Goal: Information Seeking & Learning: Learn about a topic

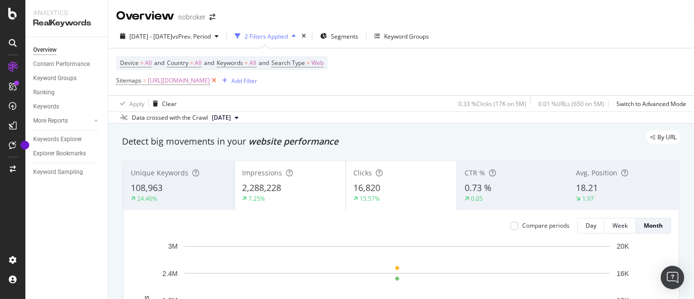
click at [218, 80] on icon at bounding box center [214, 81] width 8 height 10
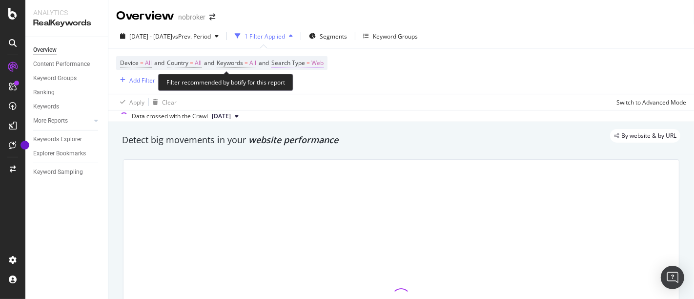
click at [323, 60] on span "Web" at bounding box center [317, 63] width 12 height 14
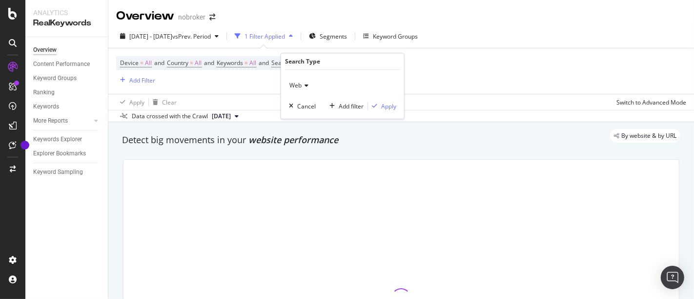
click at [302, 88] on div "Web" at bounding box center [342, 86] width 107 height 16
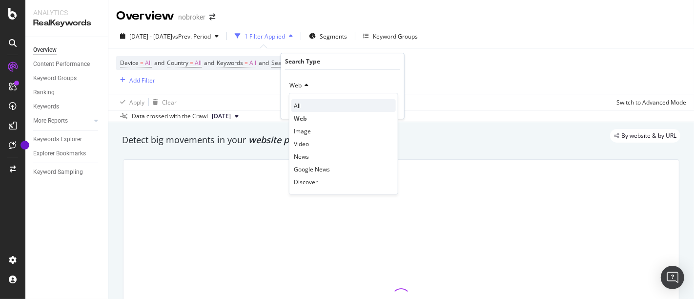
click at [304, 105] on div "All" at bounding box center [343, 105] width 104 height 13
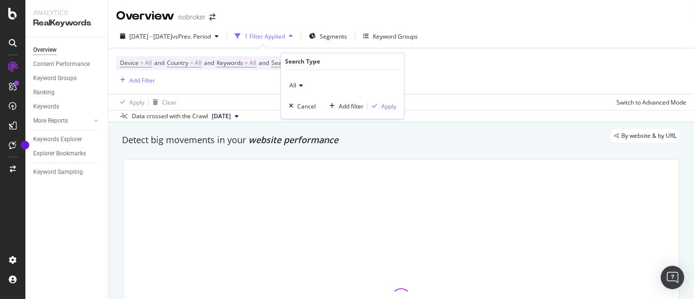
click at [397, 103] on div "All Cancel Add filter Apply" at bounding box center [342, 94] width 123 height 49
click at [393, 105] on div "Apply" at bounding box center [388, 106] width 15 height 8
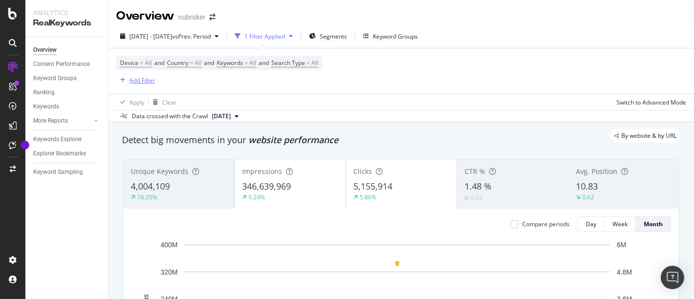
click at [136, 76] on div "Add Filter" at bounding box center [142, 80] width 26 height 8
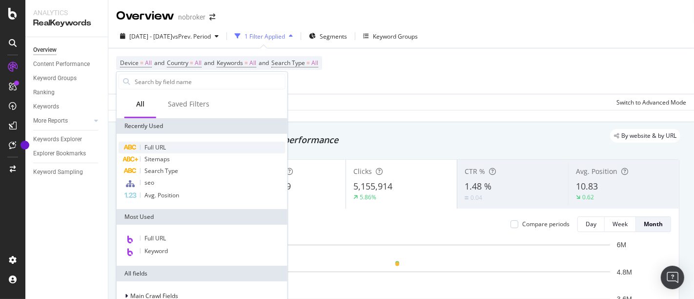
click at [179, 151] on div "Full URL" at bounding box center [202, 147] width 167 height 12
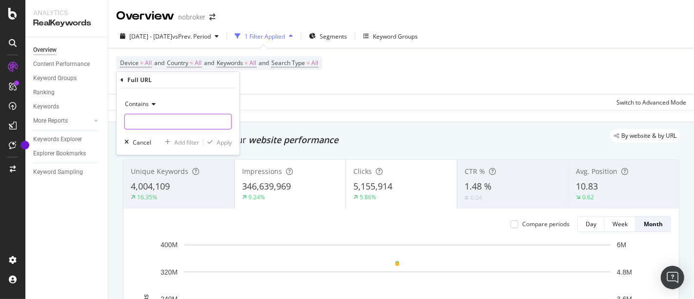
click at [178, 123] on input "text" at bounding box center [178, 122] width 106 height 16
type input "/home-loan/"
click at [224, 143] on div "Apply" at bounding box center [224, 142] width 15 height 8
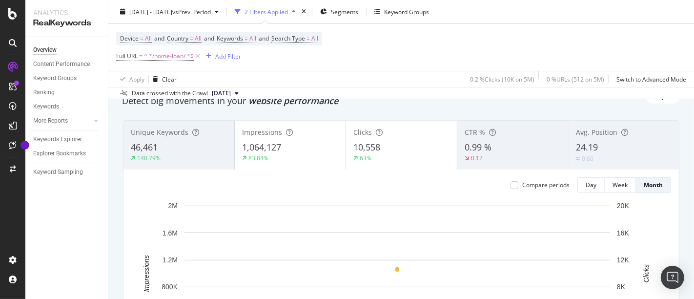
scroll to position [11, 0]
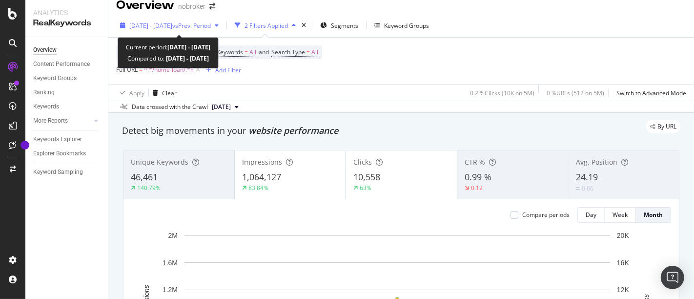
click at [170, 22] on span "[DATE] - [DATE]" at bounding box center [150, 25] width 43 height 8
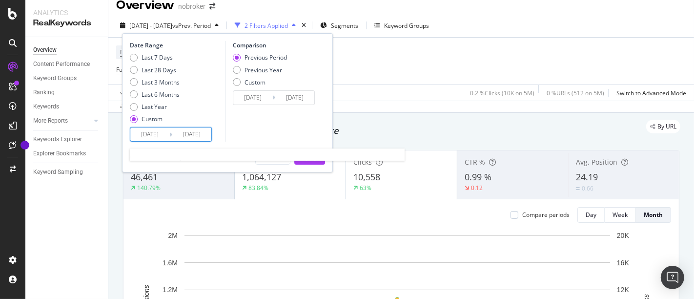
click at [159, 132] on input "[DATE]" at bounding box center [149, 134] width 39 height 14
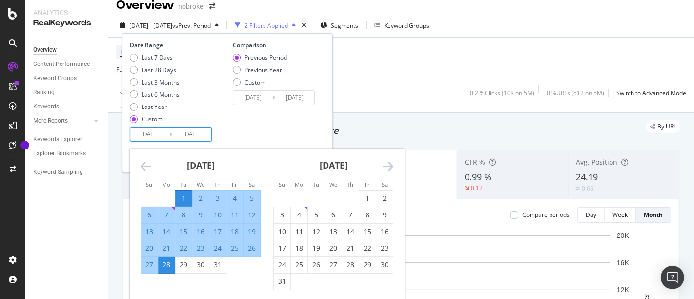
click at [145, 162] on icon "Move backward to switch to the previous month." at bounding box center [145, 166] width 10 height 12
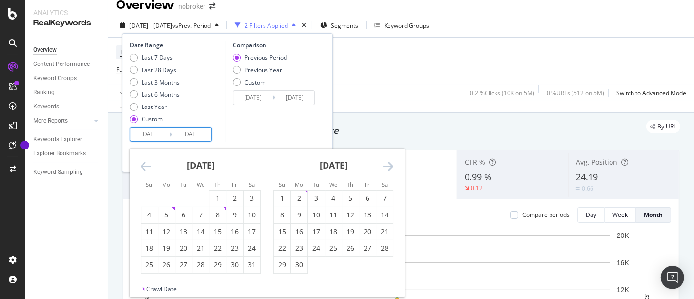
click at [145, 162] on icon "Move backward to switch to the previous month." at bounding box center [145, 166] width 10 height 12
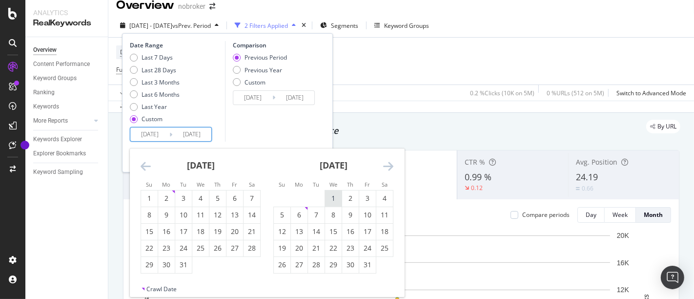
click at [337, 193] on div "1" at bounding box center [333, 198] width 17 height 10
type input "[DATE]"
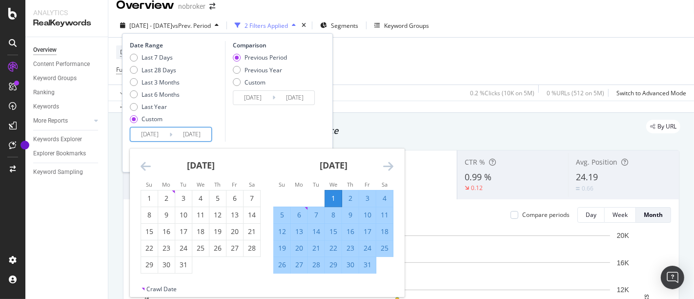
click at [200, 131] on input "[DATE]" at bounding box center [191, 134] width 39 height 14
click at [388, 170] on icon "Move forward to switch to the next month." at bounding box center [388, 166] width 10 height 12
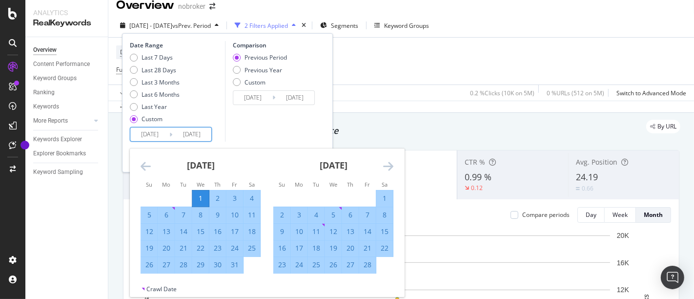
click at [388, 170] on icon "Move forward to switch to the next month." at bounding box center [388, 166] width 10 height 12
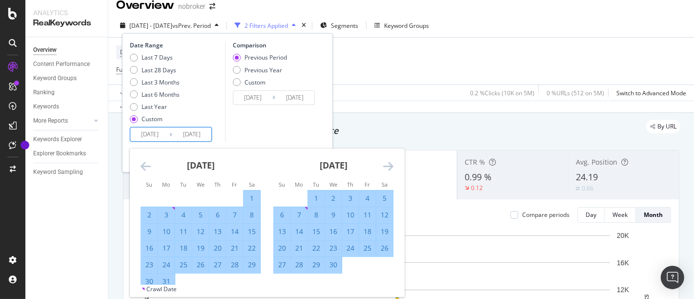
click at [388, 170] on icon "Move forward to switch to the next month." at bounding box center [388, 166] width 10 height 12
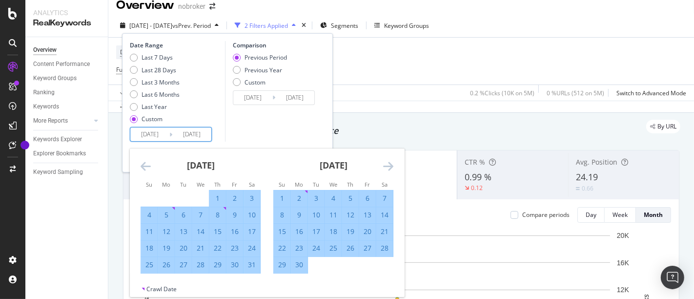
click at [388, 170] on icon "Move forward to switch to the next month." at bounding box center [388, 166] width 10 height 12
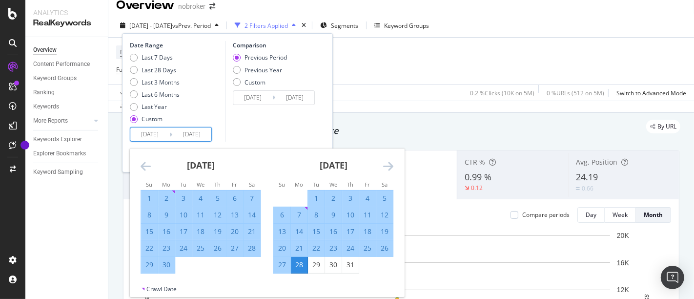
click at [388, 170] on icon "Move forward to switch to the next month." at bounding box center [388, 166] width 10 height 12
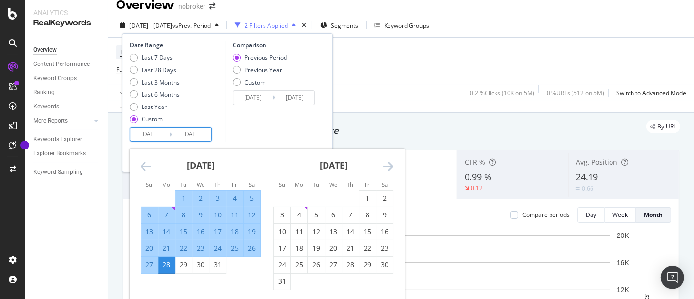
click at [388, 170] on icon "Move forward to switch to the next month." at bounding box center [388, 166] width 10 height 12
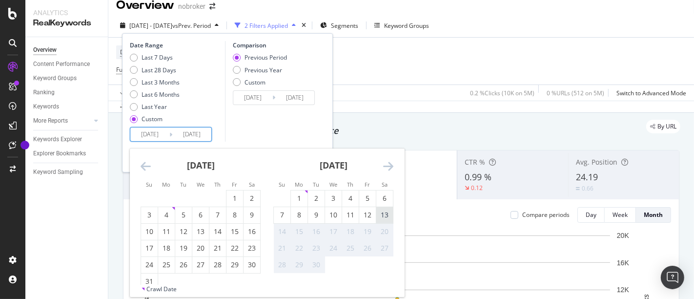
click at [384, 211] on div "13" at bounding box center [384, 215] width 17 height 10
type input "[DATE]"
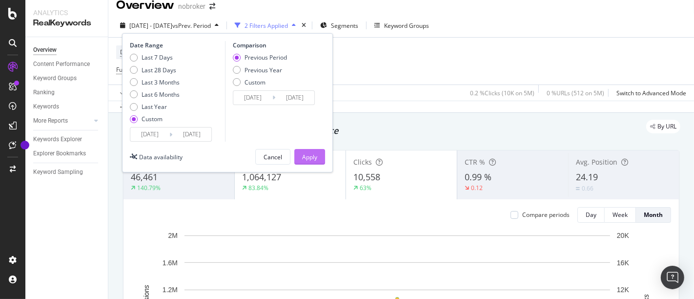
click at [308, 148] on div "Date Range Last 7 Days Last 28 Days Last 3 Months Last 6 Months Last Year Custo…" at bounding box center [227, 102] width 211 height 139
click at [308, 153] on div "Apply" at bounding box center [309, 157] width 15 height 8
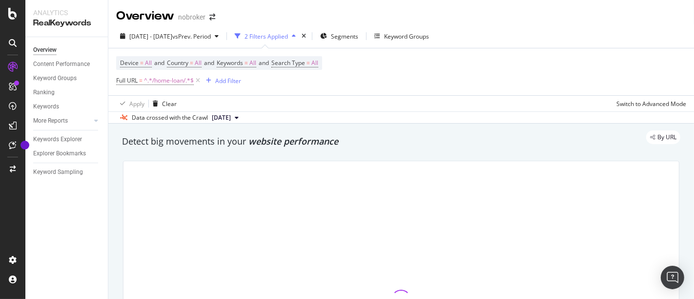
click at [282, 41] on div "2 Filters Applied" at bounding box center [265, 36] width 69 height 15
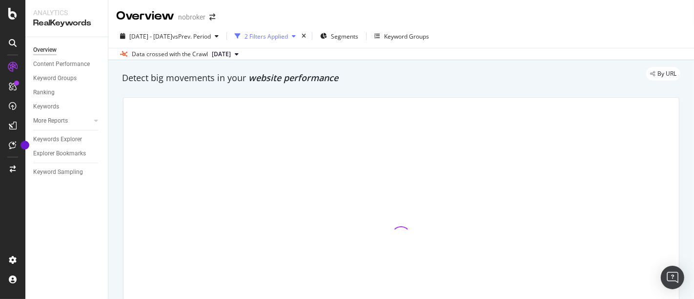
click at [290, 31] on div "2 Filters Applied" at bounding box center [265, 36] width 69 height 15
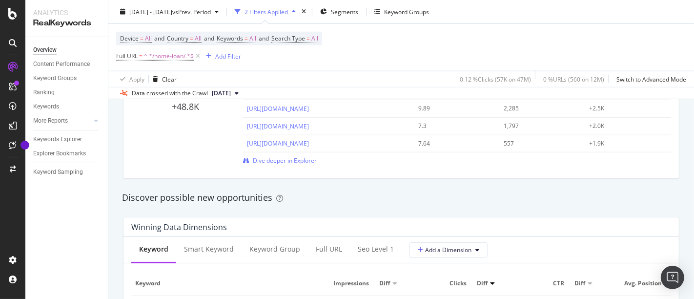
scroll to position [735, 0]
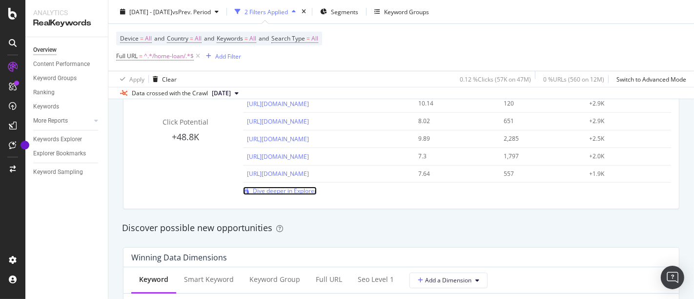
click at [306, 192] on span "Dive deeper in Explorer" at bounding box center [285, 190] width 64 height 8
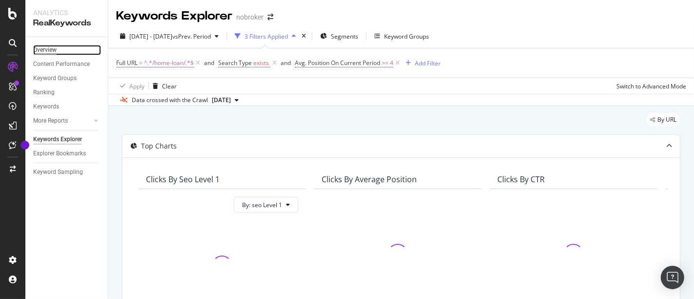
click at [50, 49] on div "Overview" at bounding box center [44, 50] width 23 height 10
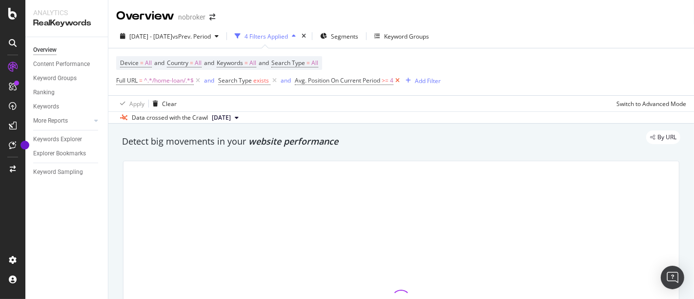
click at [400, 80] on icon at bounding box center [397, 81] width 8 height 10
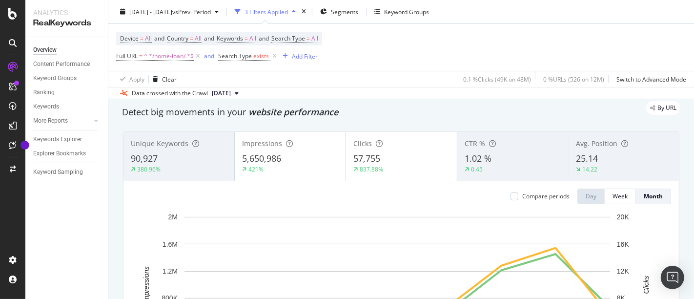
scroll to position [38, 0]
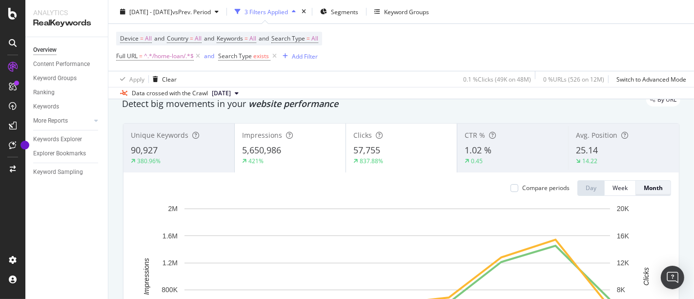
click at [643, 186] on div "Month" at bounding box center [652, 187] width 19 height 8
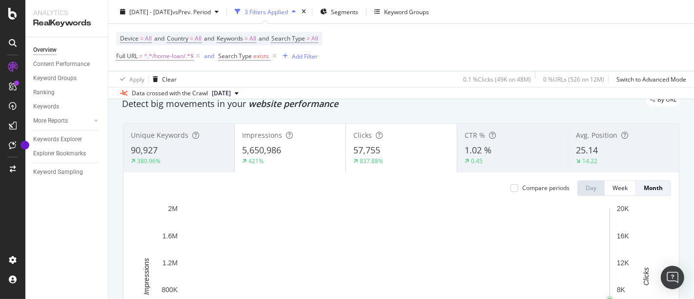
scroll to position [233, 0]
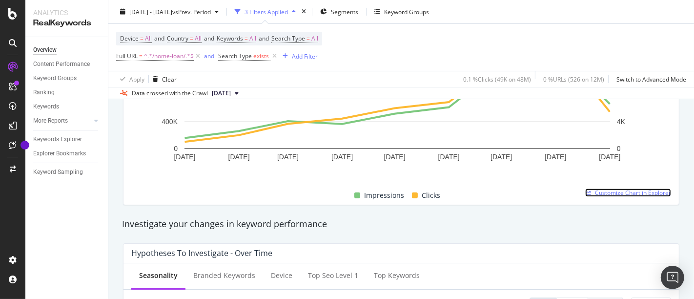
click at [615, 192] on span "Customize Chart in Explorer" at bounding box center [633, 192] width 76 height 8
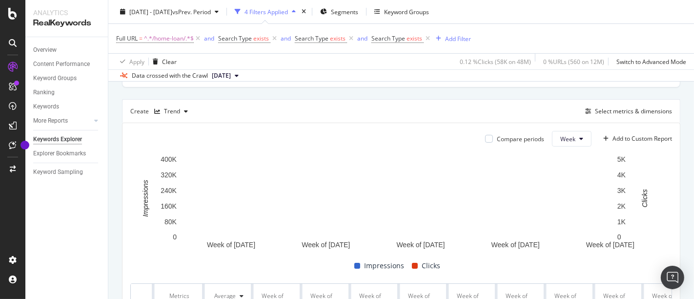
scroll to position [251, 0]
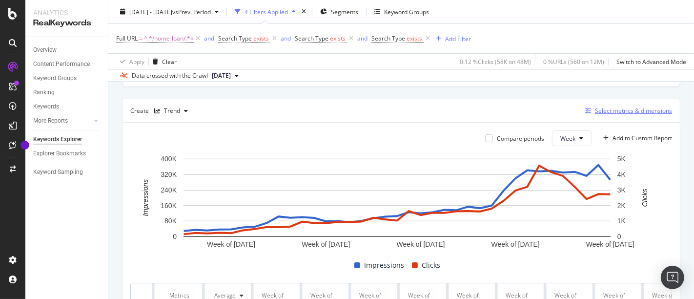
click at [601, 111] on div "Select metrics & dimensions" at bounding box center [633, 110] width 77 height 8
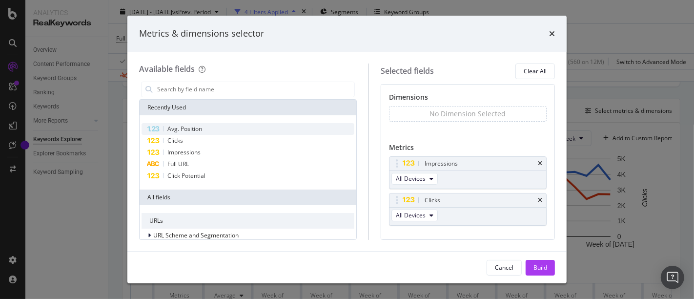
click at [180, 124] on span "Avg. Position" at bounding box center [184, 128] width 35 height 8
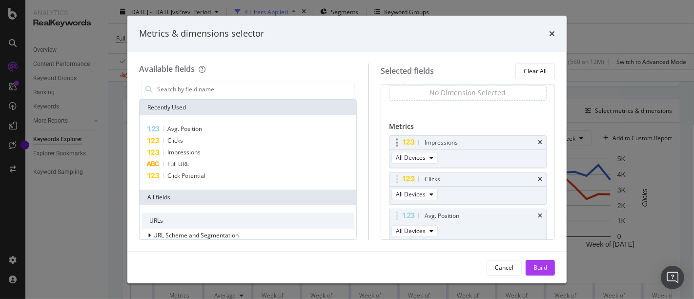
scroll to position [0, 0]
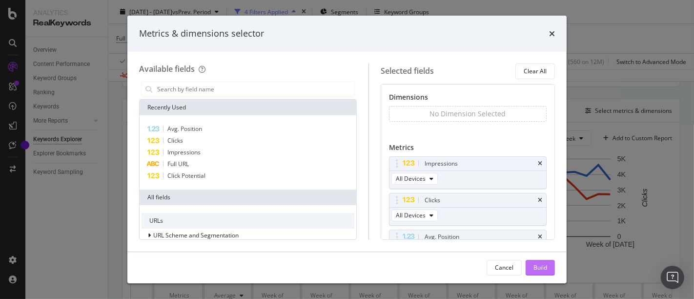
click at [540, 267] on div "Build" at bounding box center [540, 267] width 14 height 8
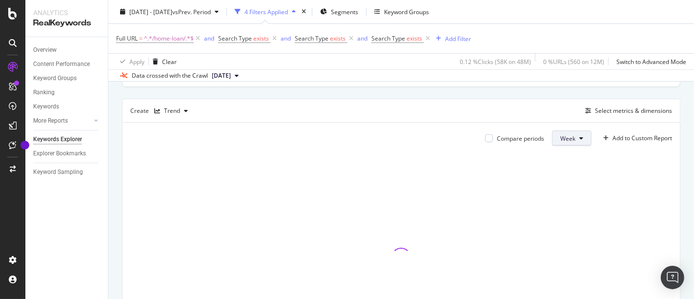
click at [567, 139] on button "Week" at bounding box center [572, 138] width 40 height 16
click at [563, 193] on span "Month" at bounding box center [561, 192] width 18 height 9
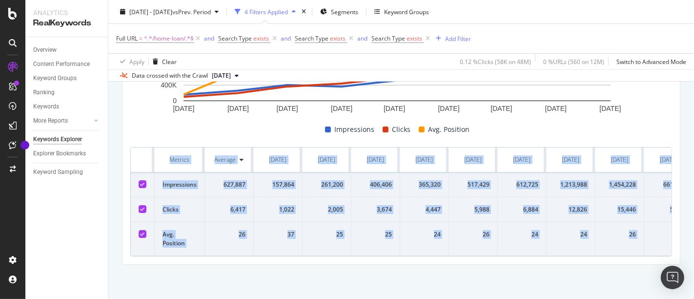
scroll to position [0, 29]
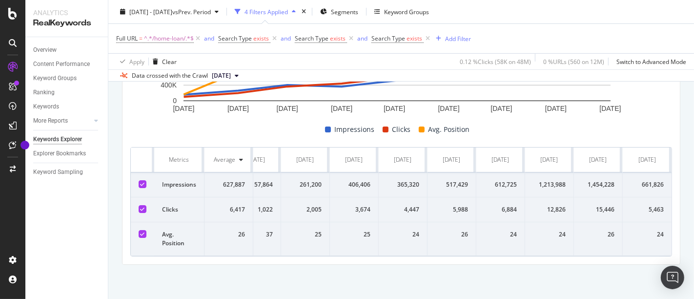
drag, startPoint x: 164, startPoint y: 142, endPoint x: 693, endPoint y: 278, distance: 546.4
click at [693, 278] on div "Keywords Explorer nobroker [DATE] - [DATE] vs Prev. Period 4 Filters Applied Se…" at bounding box center [400, 149] width 585 height 299
copy thead
